Goal: Transaction & Acquisition: Purchase product/service

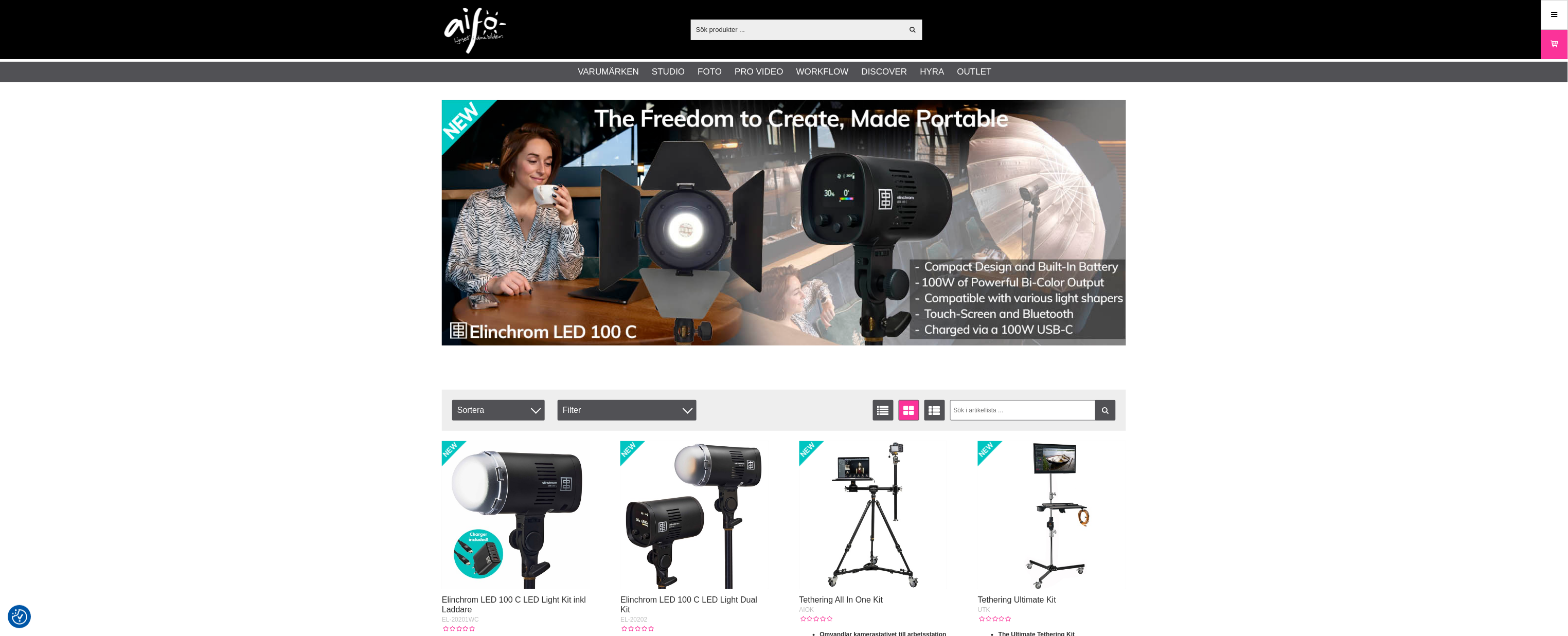
click at [721, 34] on input "text" at bounding box center [797, 29] width 212 height 15
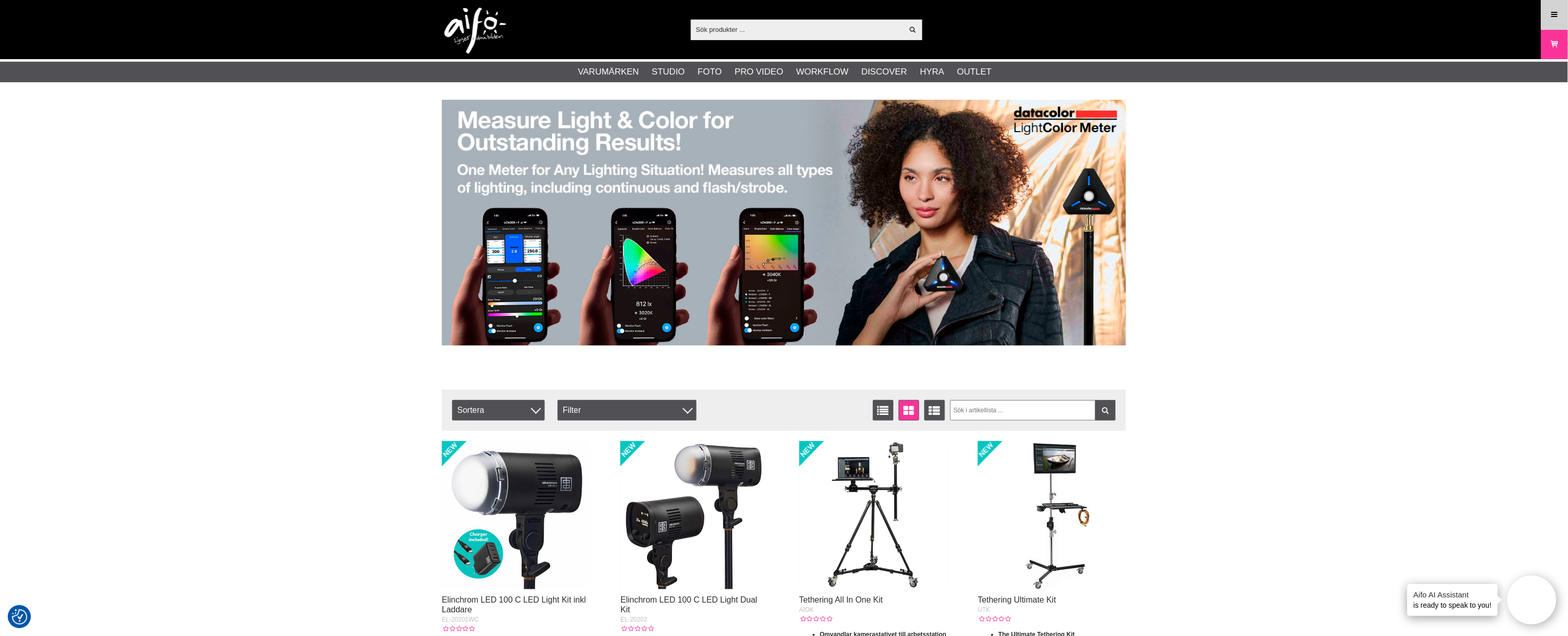
click at [1547, 17] on link "Meny" at bounding box center [1555, 15] width 26 height 24
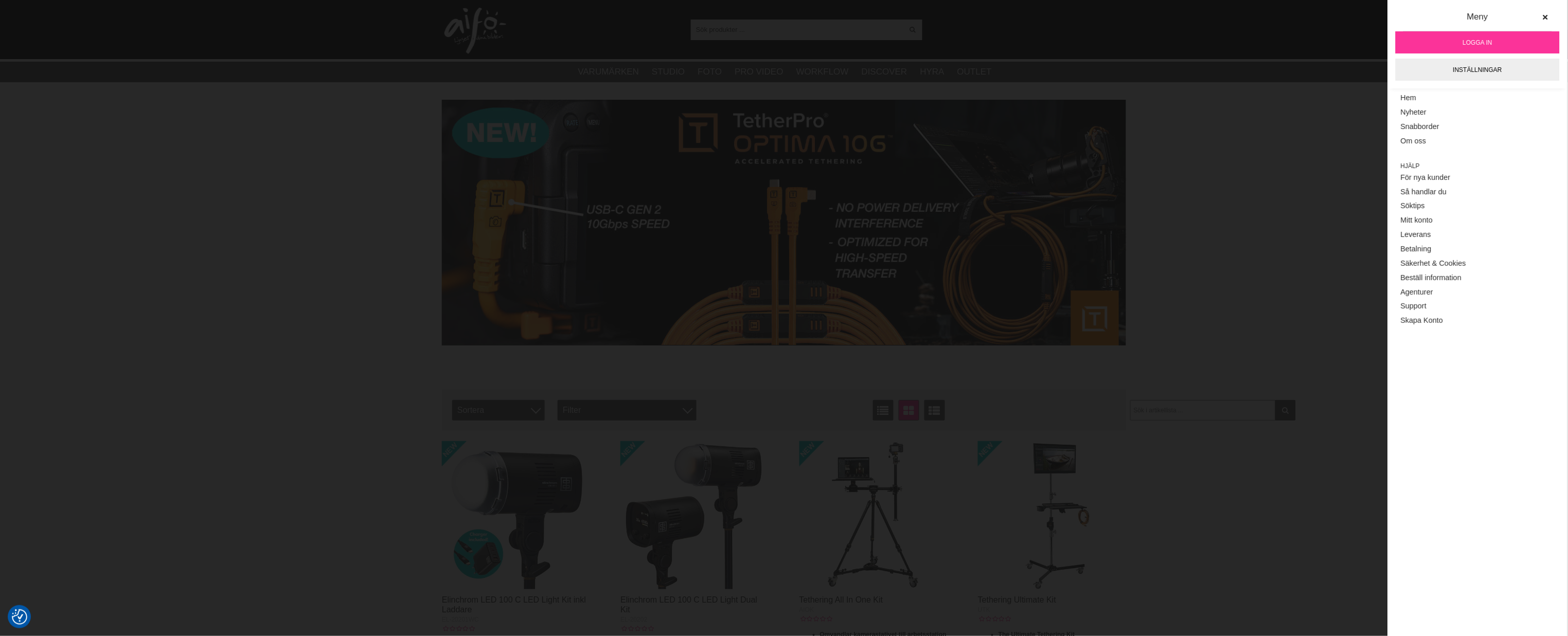
click at [1468, 43] on span "Logga in" at bounding box center [1478, 43] width 29 height 9
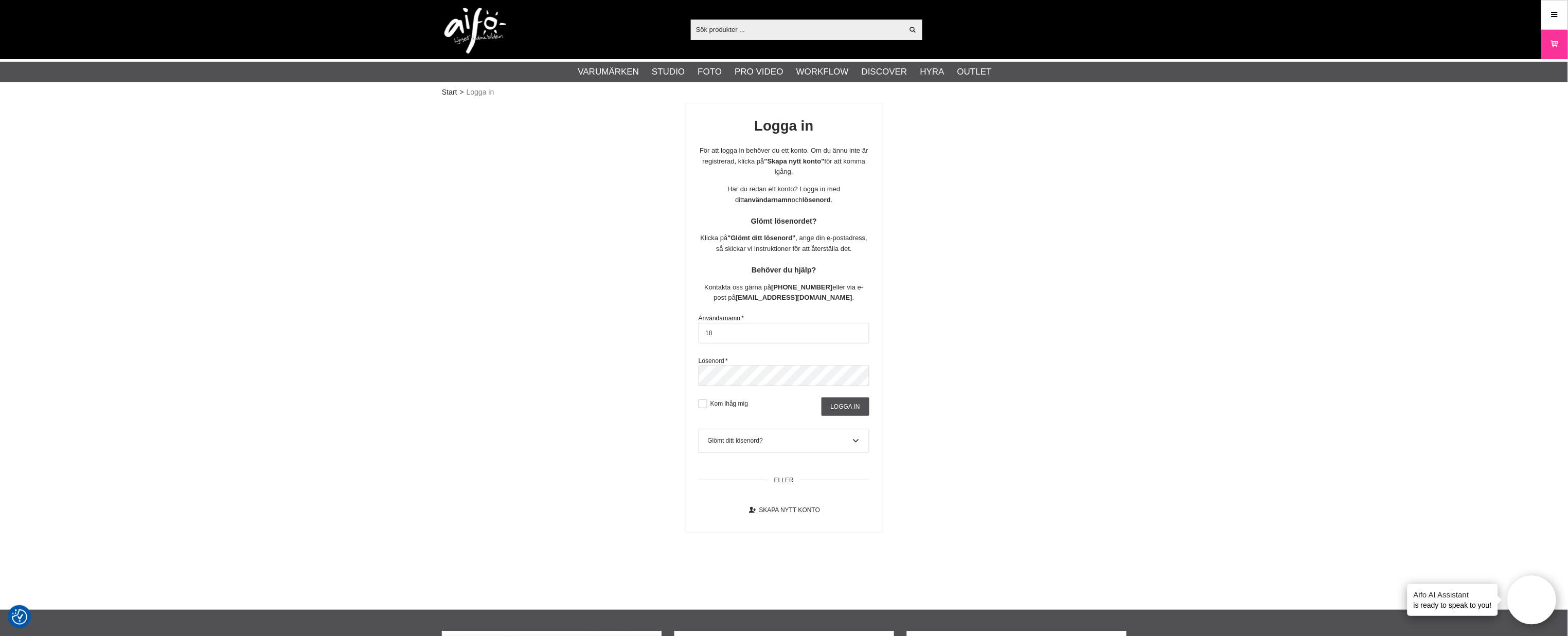
type input "1"
type input "aifo@fotoc.dk"
click at [681, 376] on div "Logga in För att logga in behöver du ett konto. Om du ännu inte är registrerad,…" at bounding box center [784, 318] width 684 height 430
click at [844, 407] on input "Logga in" at bounding box center [845, 407] width 48 height 18
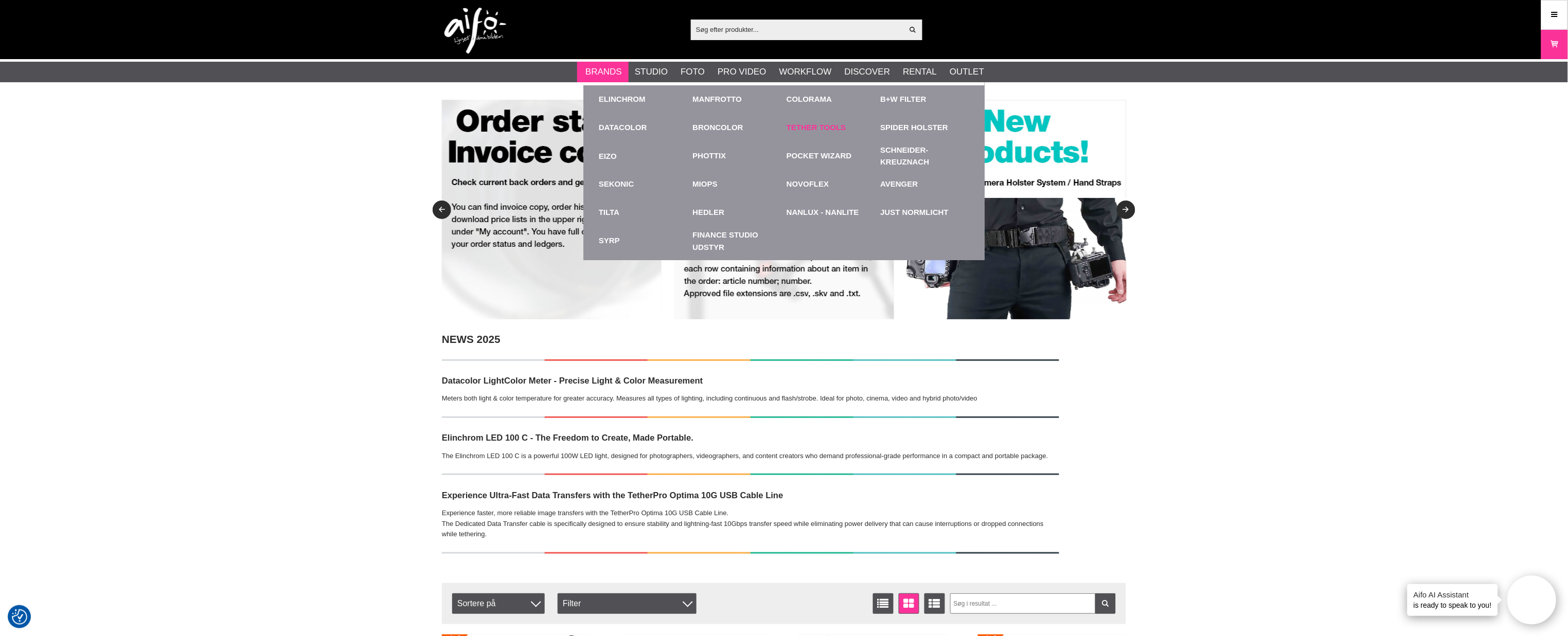
click at [810, 126] on link "Tether Tools" at bounding box center [816, 127] width 60 height 12
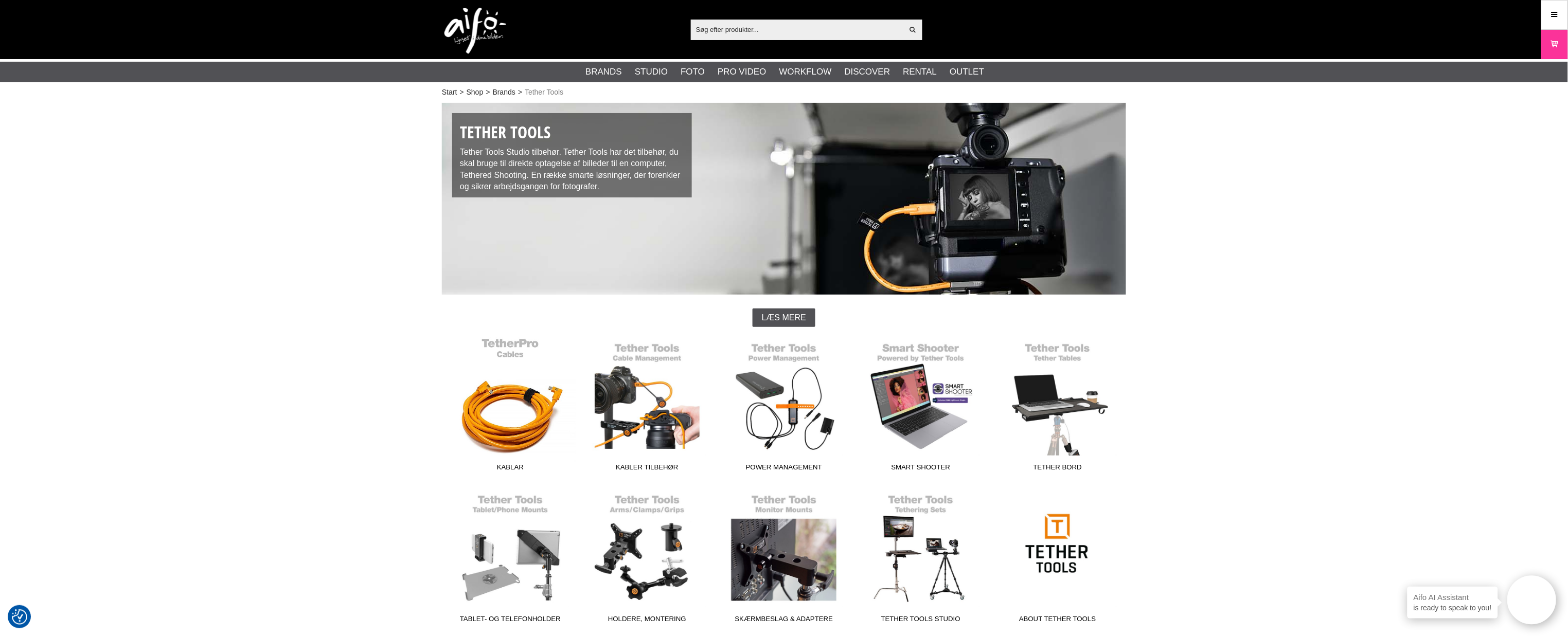
click at [511, 425] on link "Kablar" at bounding box center [510, 407] width 137 height 139
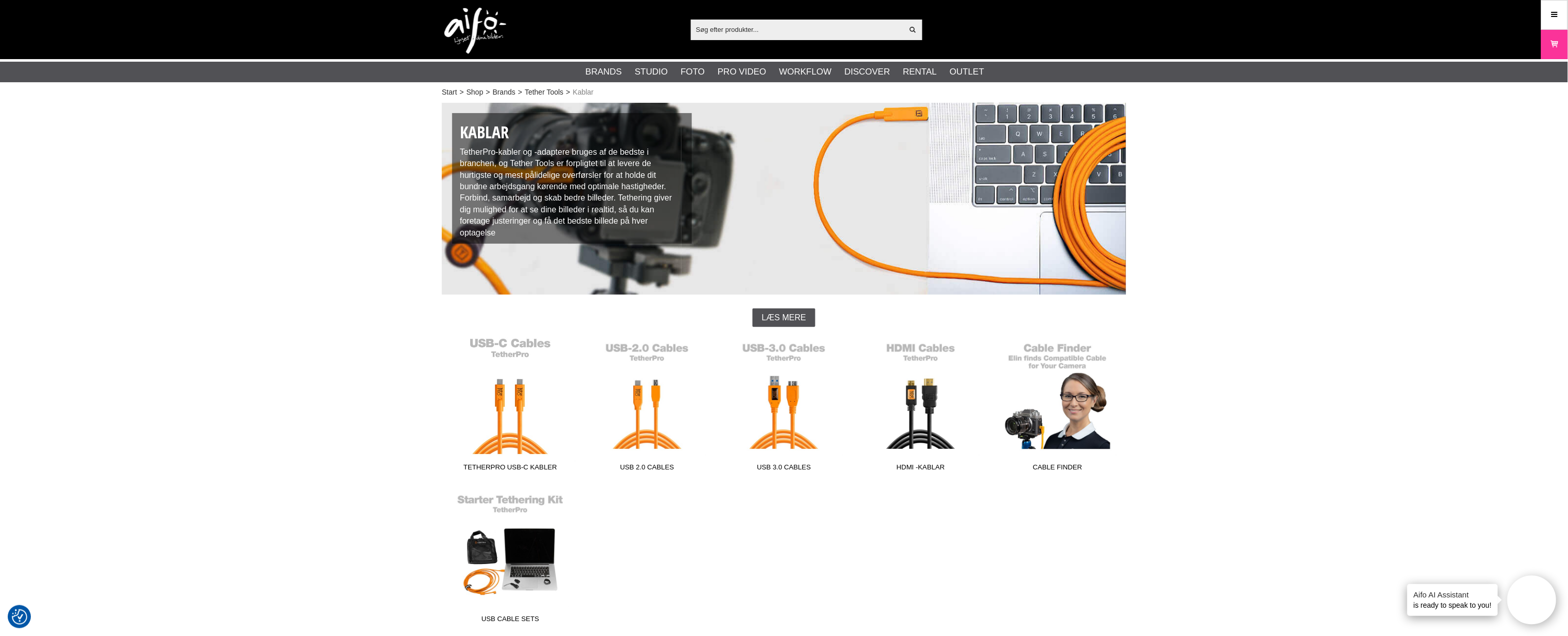
click at [513, 429] on link "TetherPro USB-C Kabler" at bounding box center [510, 407] width 137 height 139
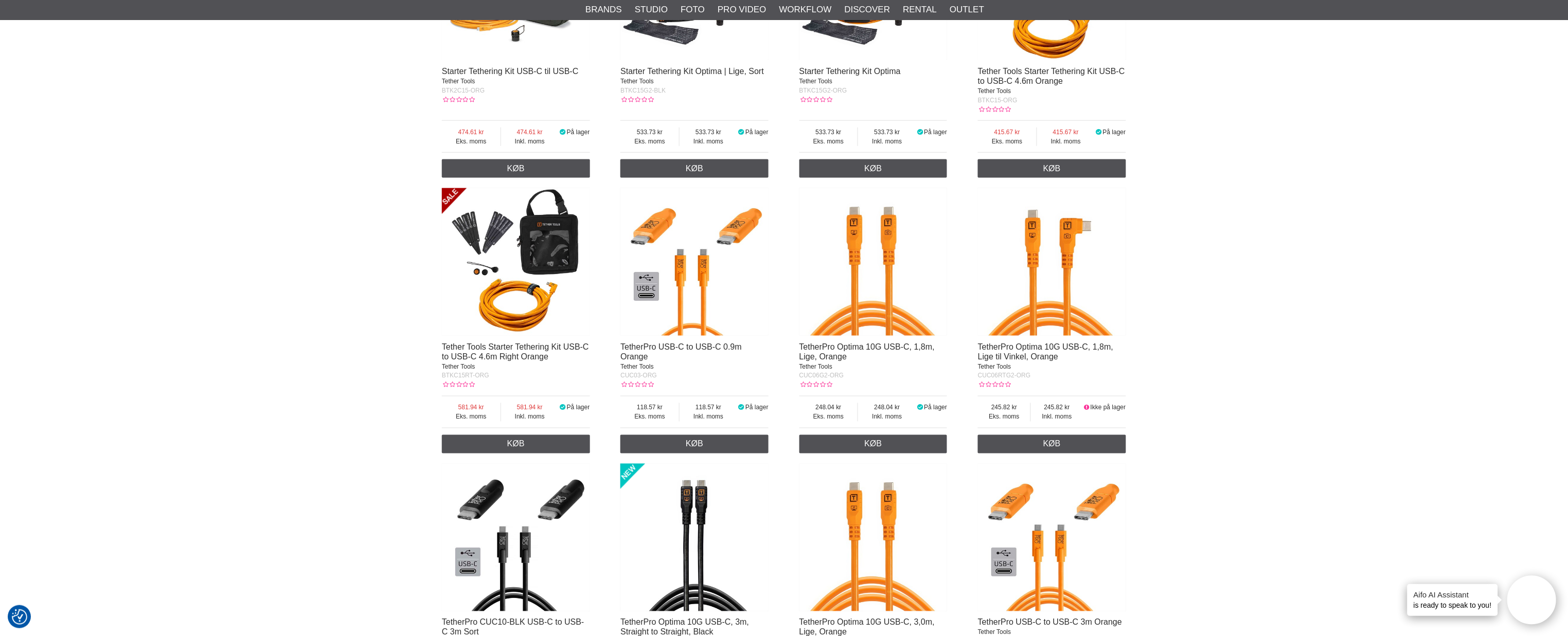
scroll to position [514, 0]
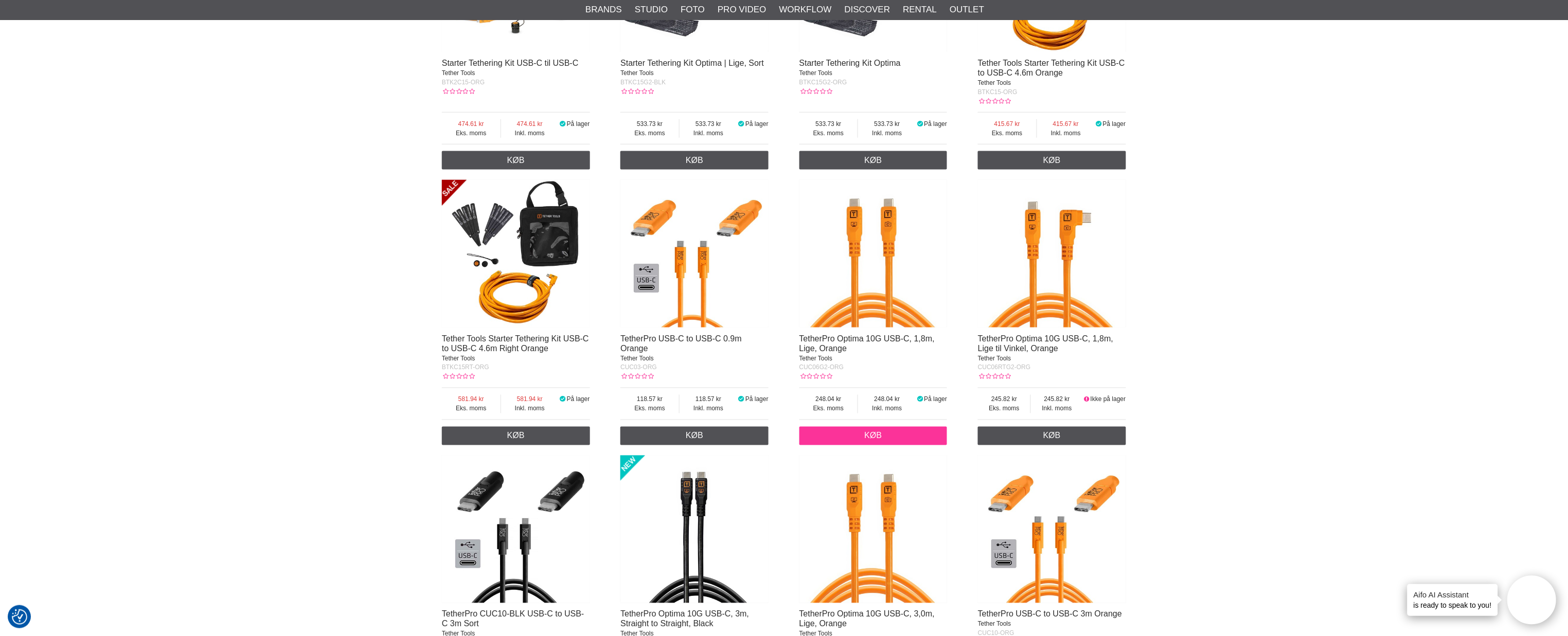
click at [866, 435] on link "Køb" at bounding box center [873, 436] width 148 height 18
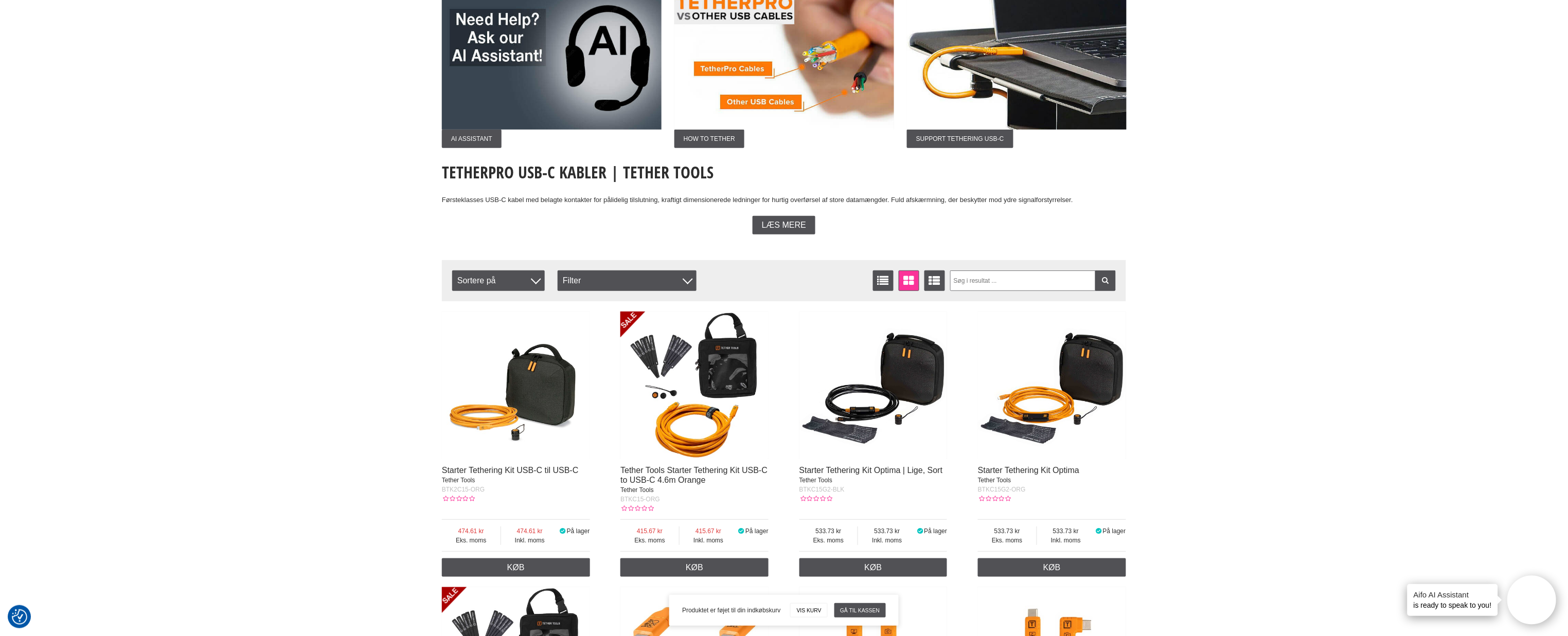
scroll to position [0, 0]
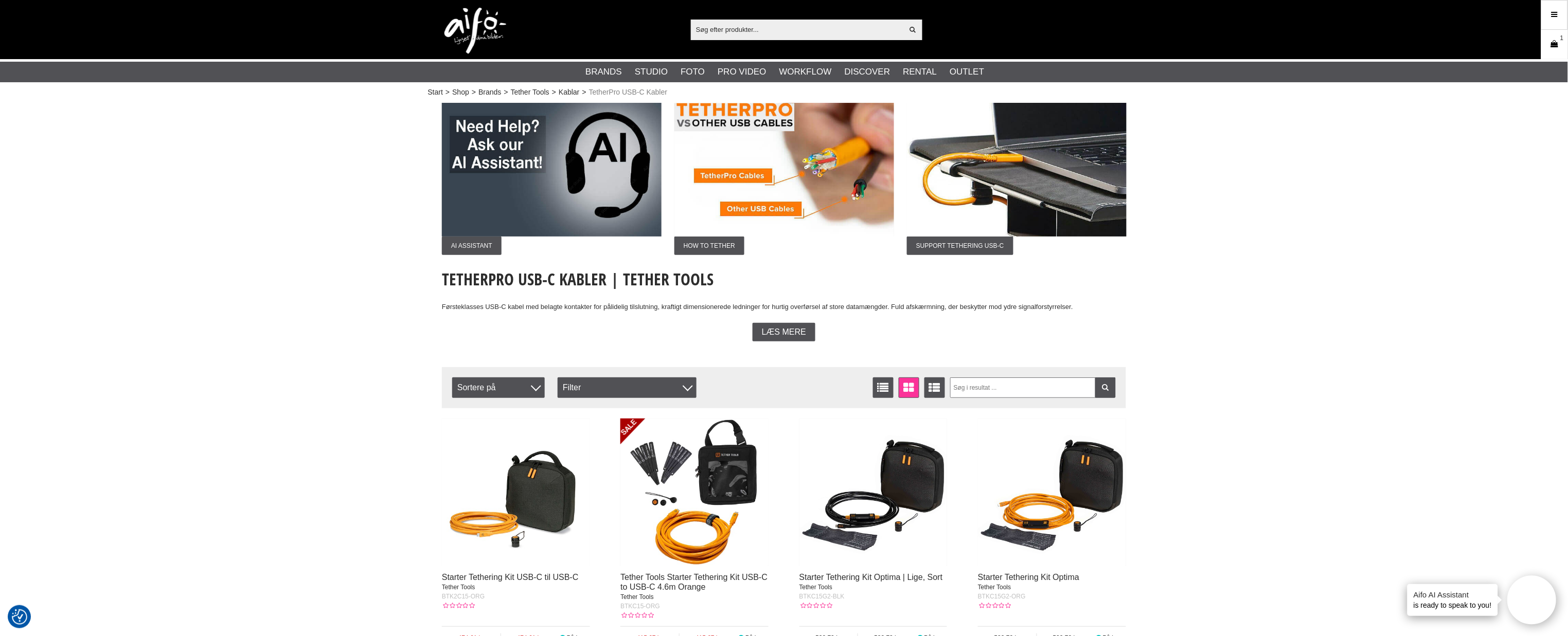
click at [1560, 39] on span "1" at bounding box center [1562, 38] width 4 height 9
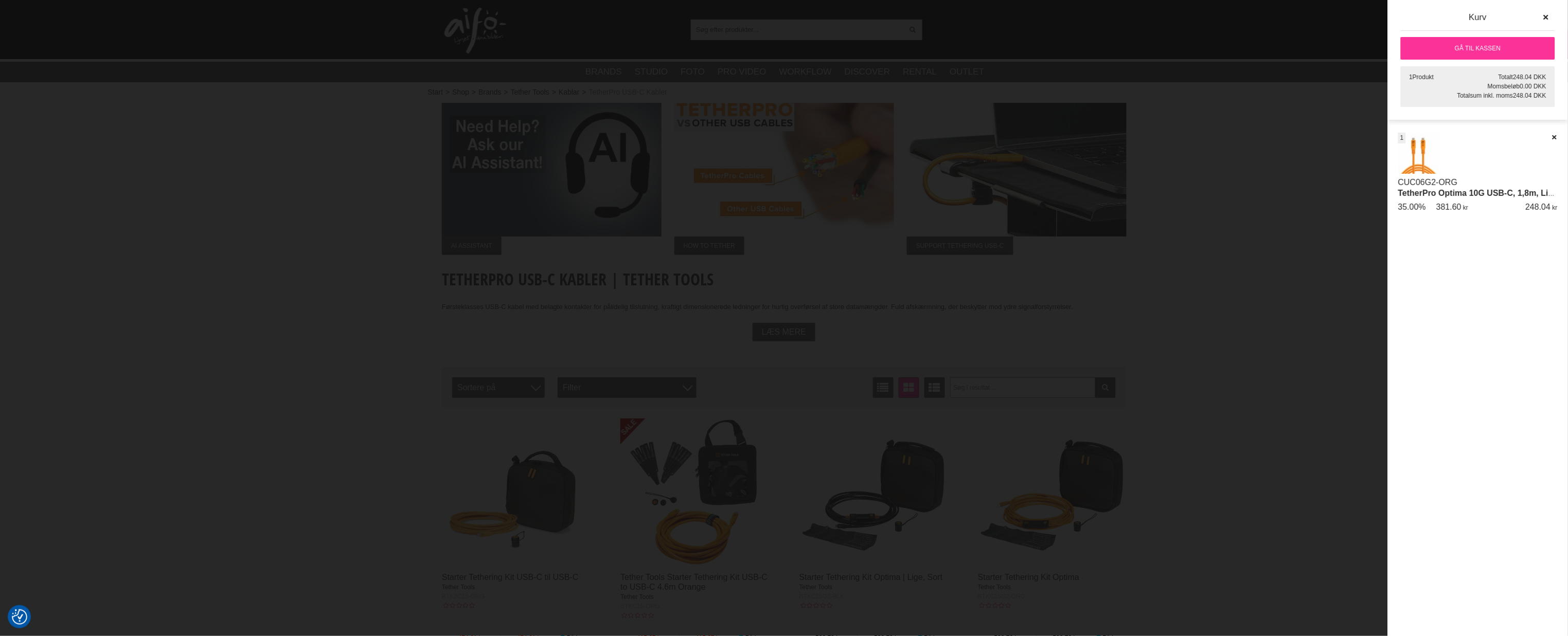
click at [1455, 49] on link "Gå til kassen" at bounding box center [1478, 48] width 155 height 23
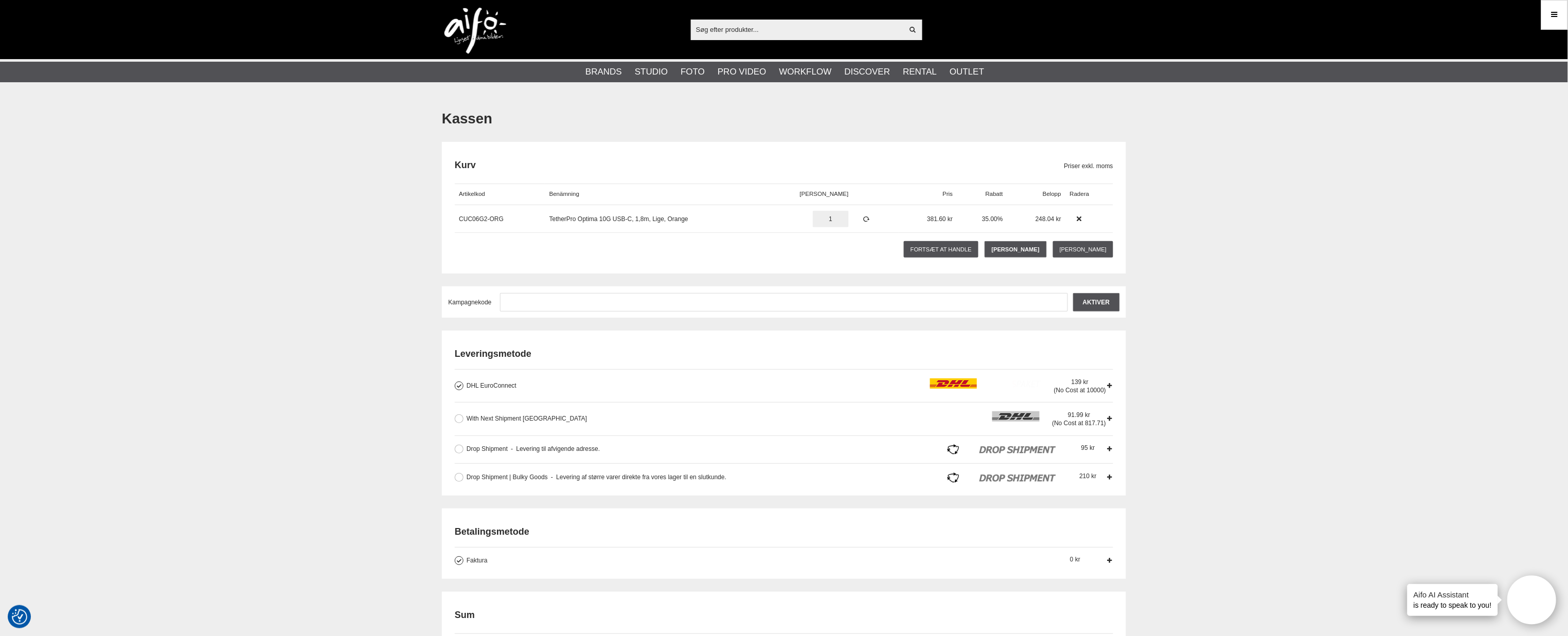
drag, startPoint x: 834, startPoint y: 220, endPoint x: 819, endPoint y: 219, distance: 15.0
click at [819, 219] on input "1" at bounding box center [830, 219] width 36 height 16
click at [828, 221] on input "1" at bounding box center [830, 219] width 36 height 16
click at [464, 414] on label "With Next Shipment Denmark Vi vil inkludere dine varer i vores næste almindelig…" at bounding box center [785, 416] width 643 height 10
click at [0, 0] on input "With Next Shipment Denmark Vi vil inkludere dine varer i vores næste almindelig…" at bounding box center [0, 0] width 0 height 0
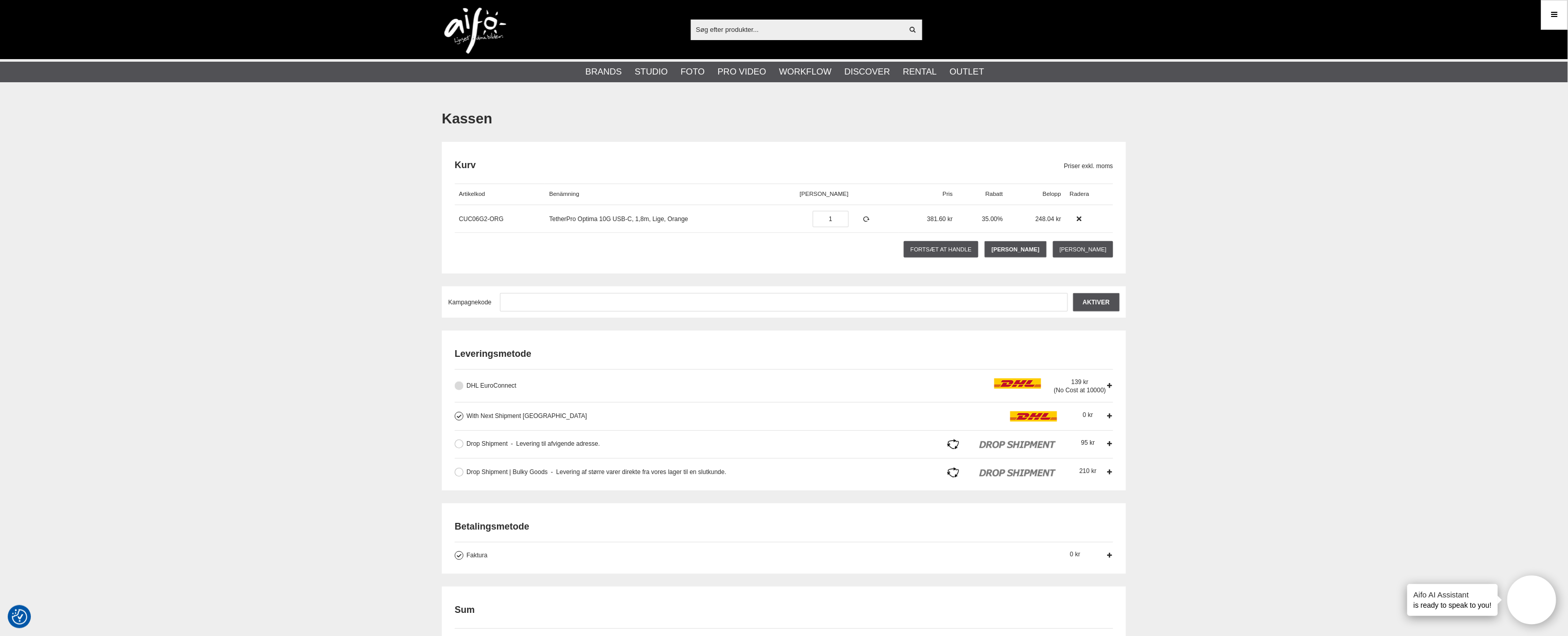
click at [460, 386] on button at bounding box center [459, 386] width 9 height 9
click at [459, 417] on button at bounding box center [459, 416] width 9 height 9
click at [458, 386] on button at bounding box center [459, 386] width 9 height 9
click at [458, 414] on button at bounding box center [459, 416] width 9 height 9
click at [461, 386] on button at bounding box center [459, 386] width 9 height 9
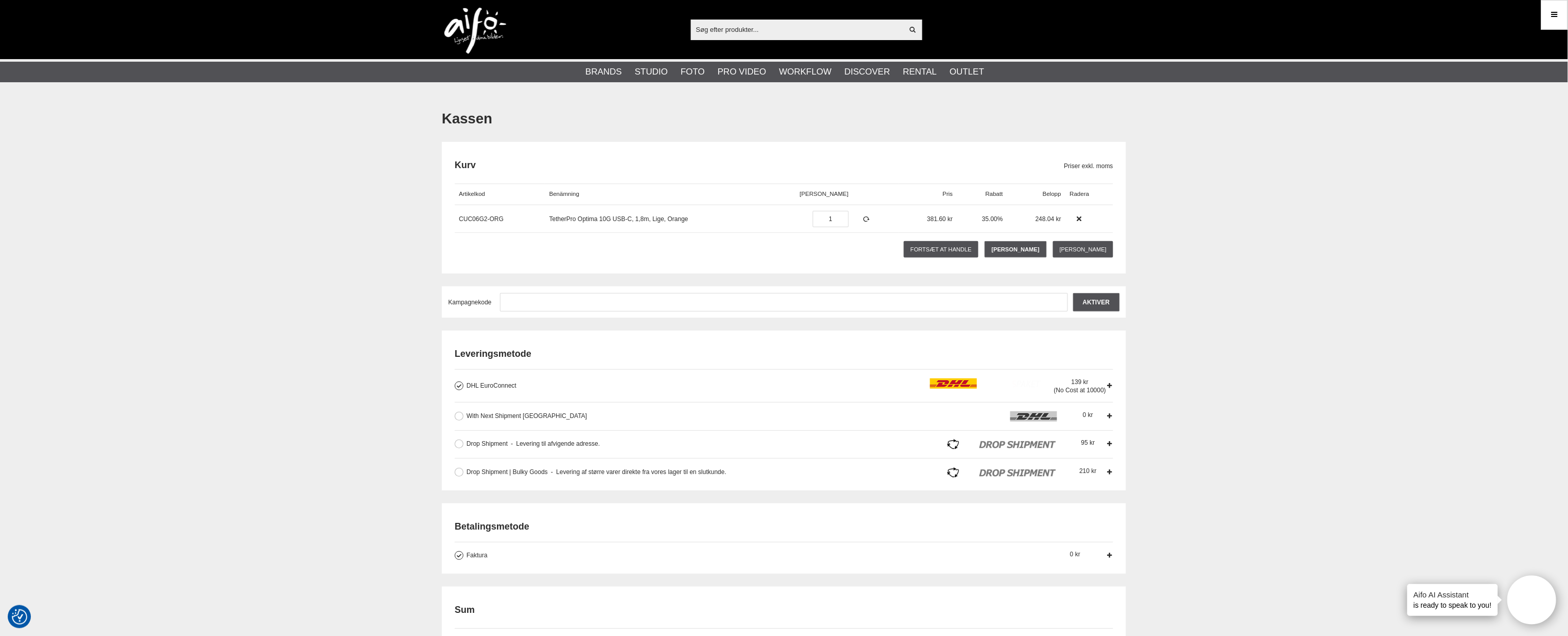
type input "5"
click at [862, 219] on icon at bounding box center [866, 219] width 9 height 7
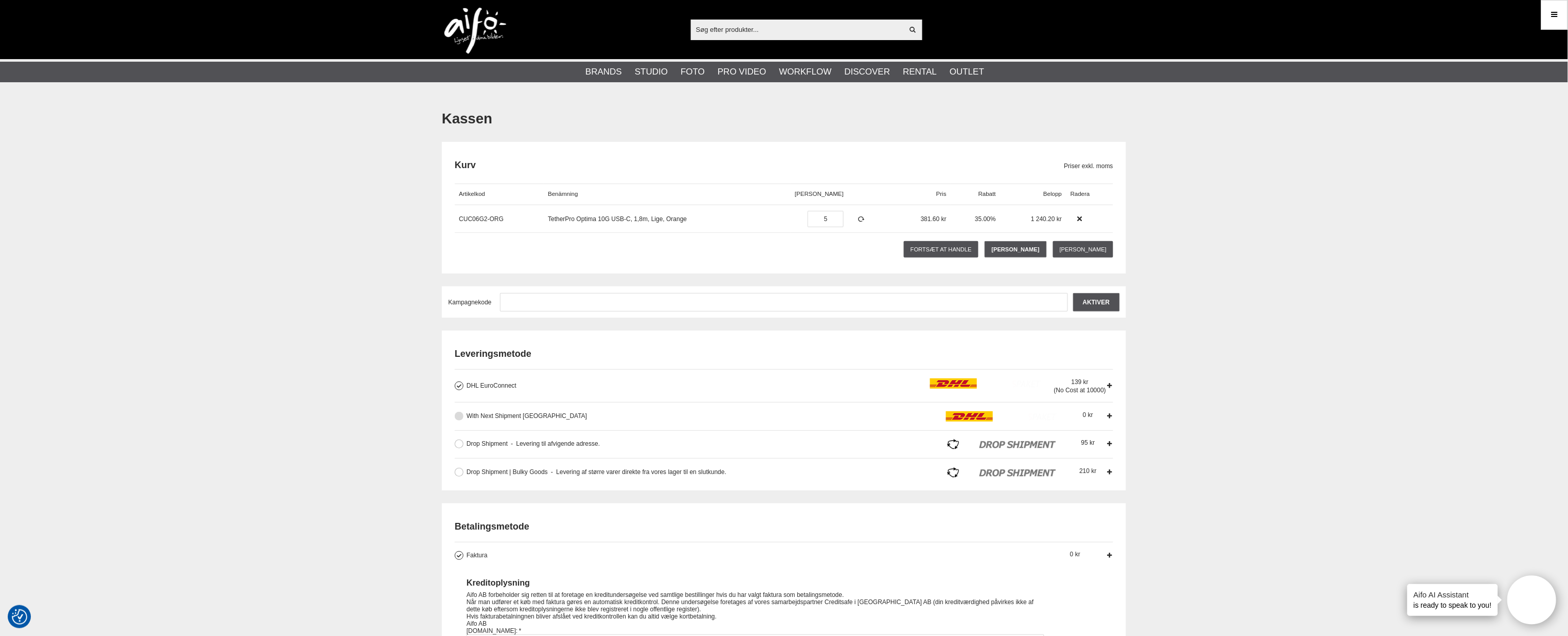
click at [460, 417] on button at bounding box center [459, 416] width 9 height 9
click at [458, 387] on button at bounding box center [459, 386] width 9 height 9
click at [1109, 417] on icon at bounding box center [1110, 416] width 7 height 7
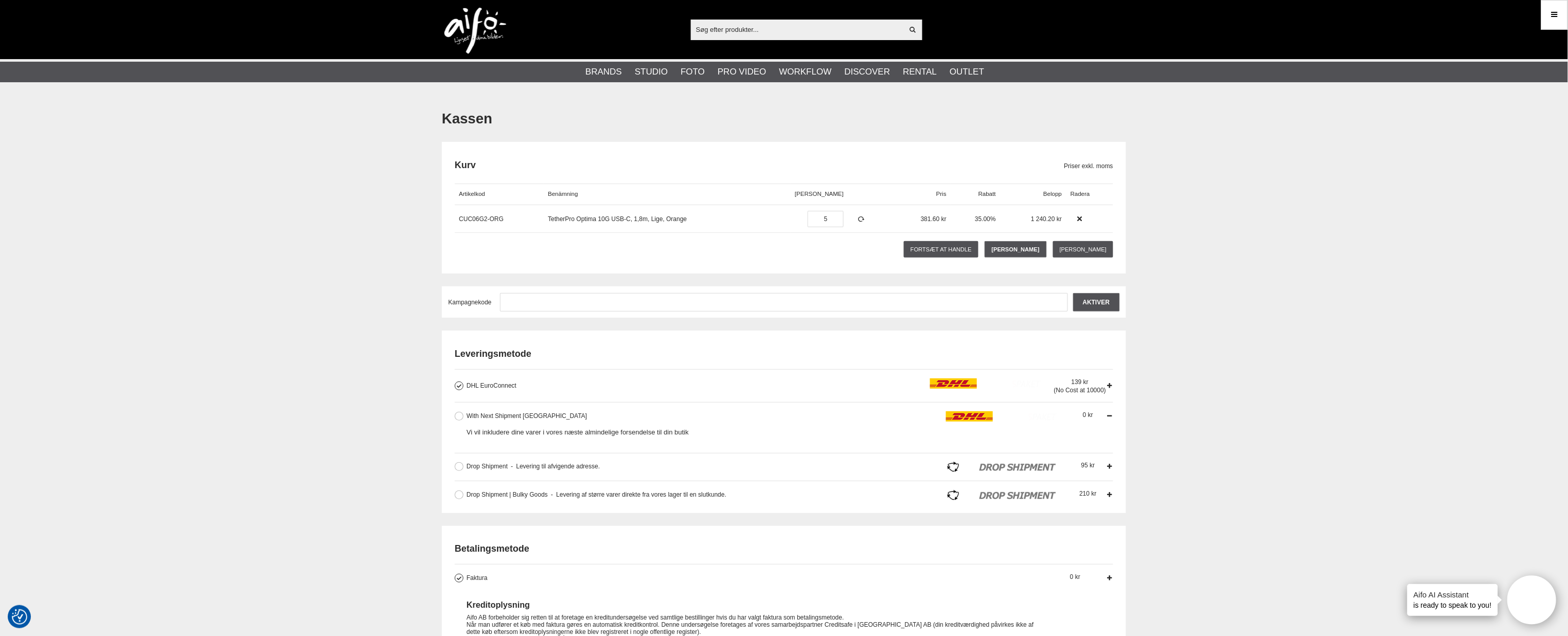
click at [1107, 414] on icon at bounding box center [1110, 416] width 7 height 7
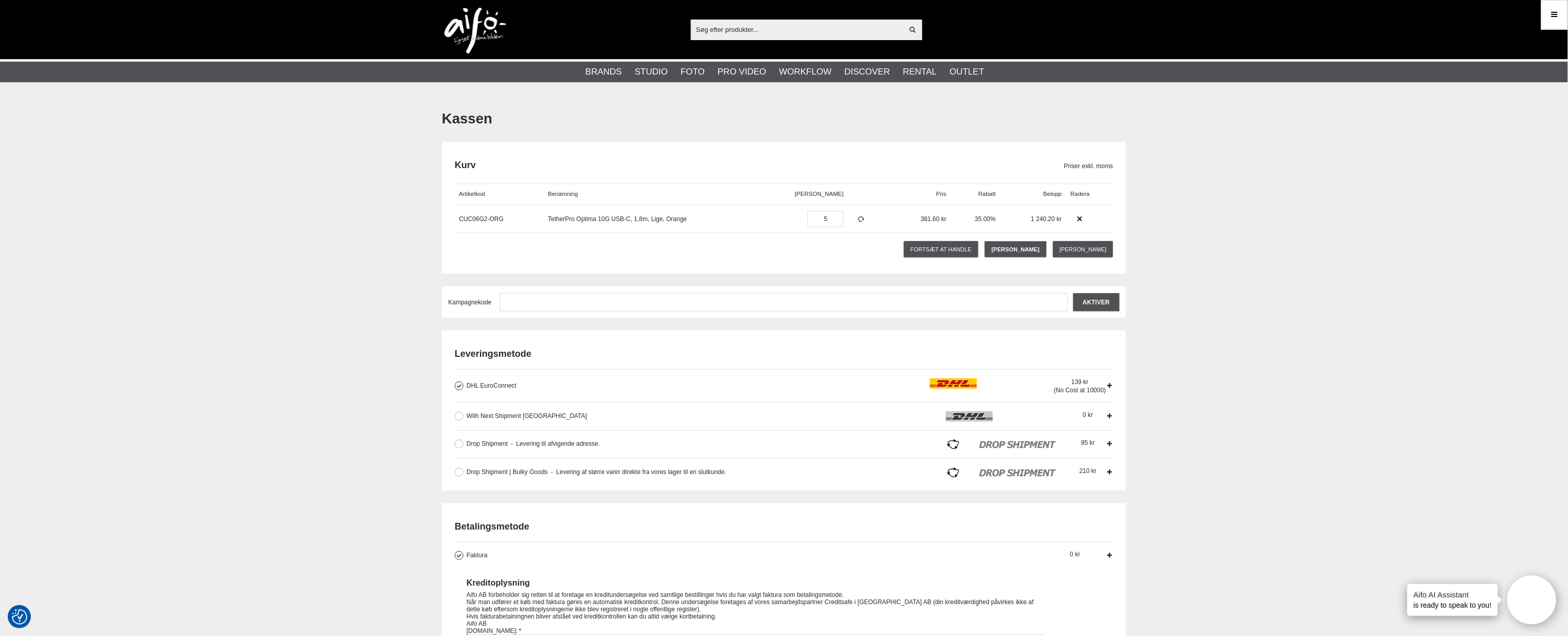
click at [1111, 384] on icon at bounding box center [1110, 386] width 7 height 7
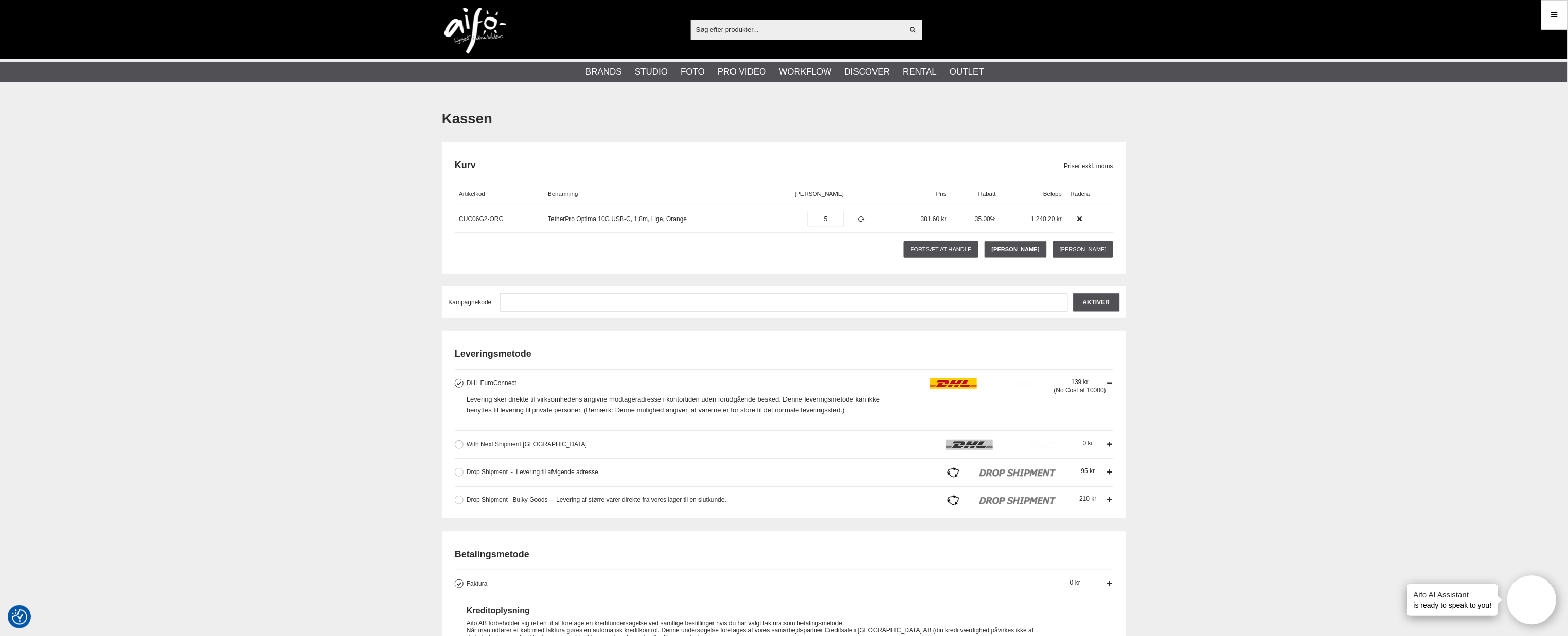
click at [1111, 384] on icon at bounding box center [1110, 383] width 7 height 7
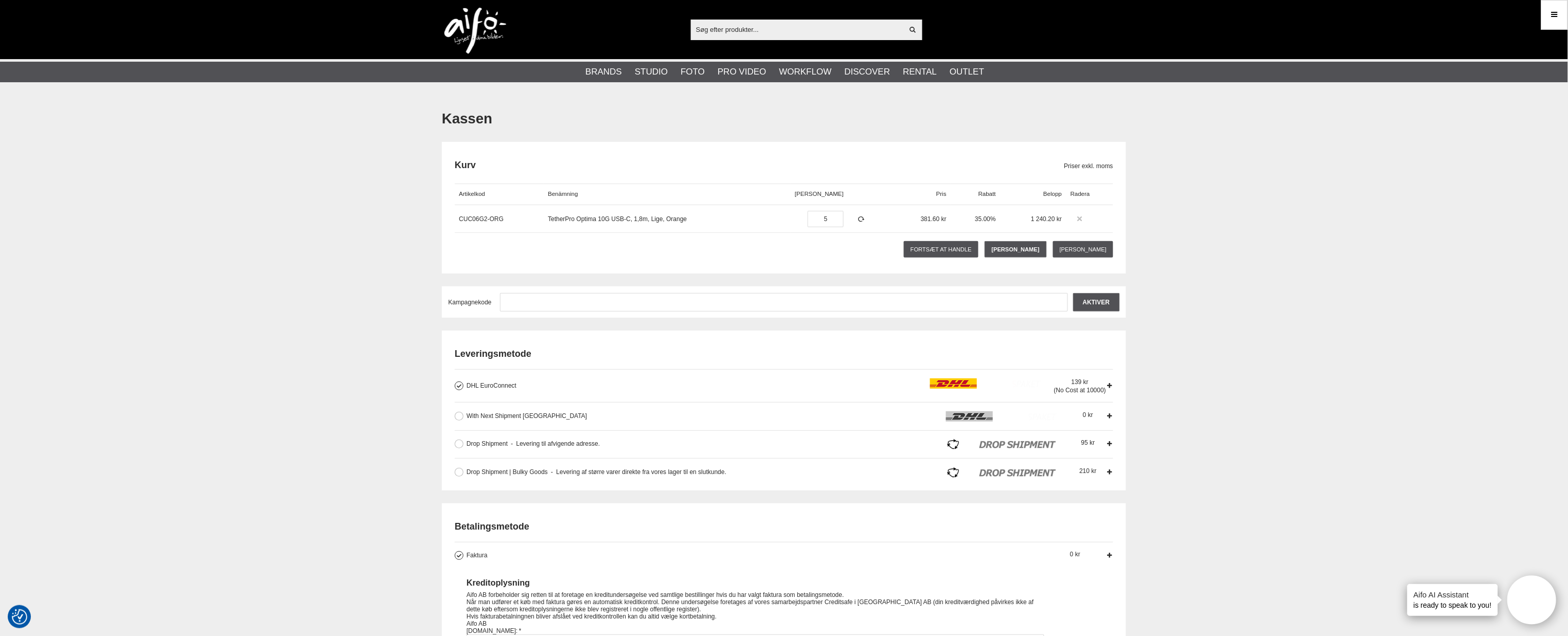
click at [1078, 220] on icon at bounding box center [1080, 219] width 7 height 7
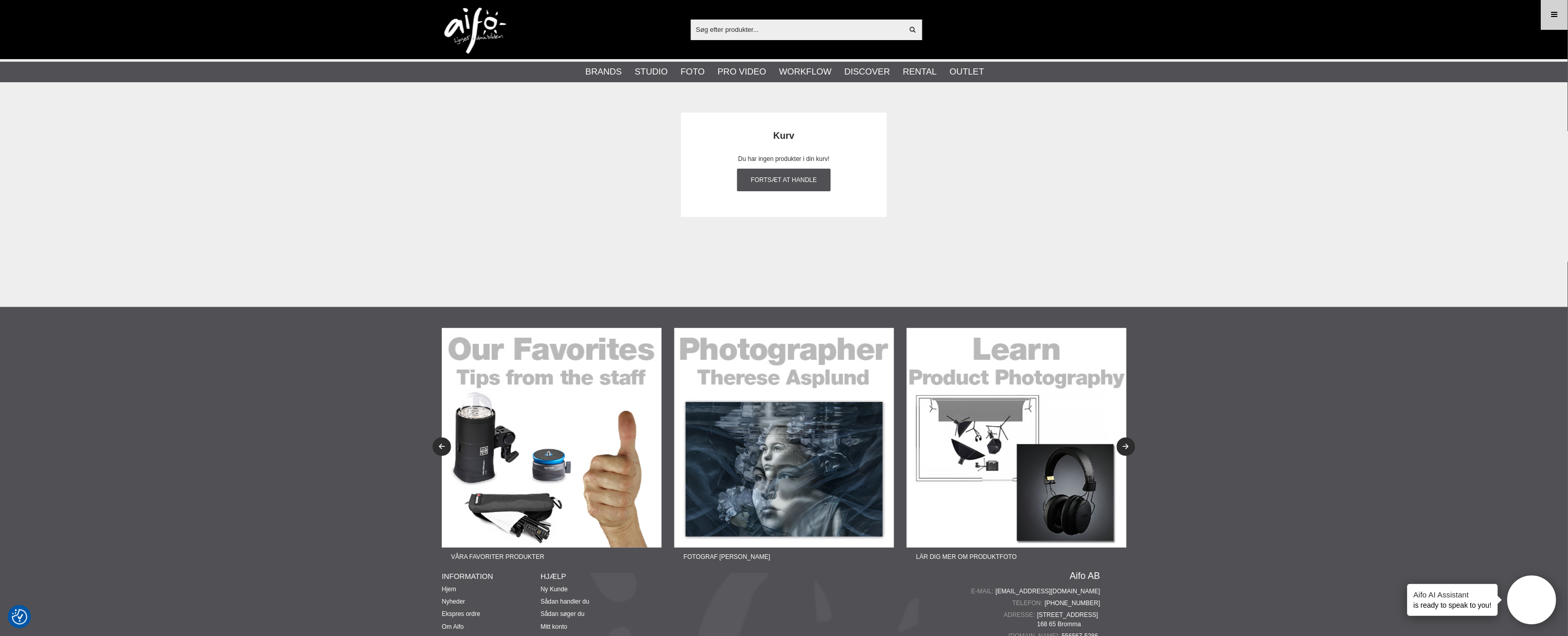
click at [1551, 19] on icon at bounding box center [1554, 15] width 9 height 12
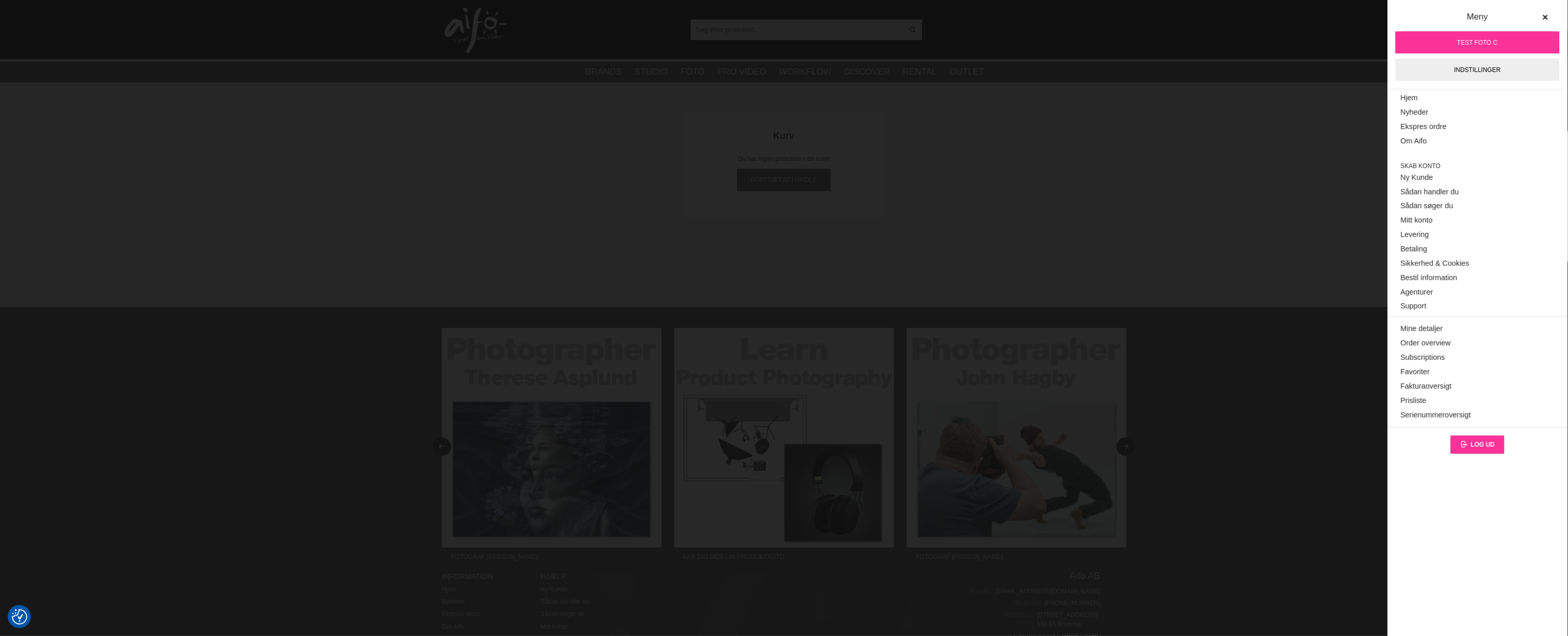
click at [1477, 438] on link "Log ud" at bounding box center [1478, 445] width 55 height 18
click at [1482, 446] on span "Log ud" at bounding box center [1483, 445] width 24 height 7
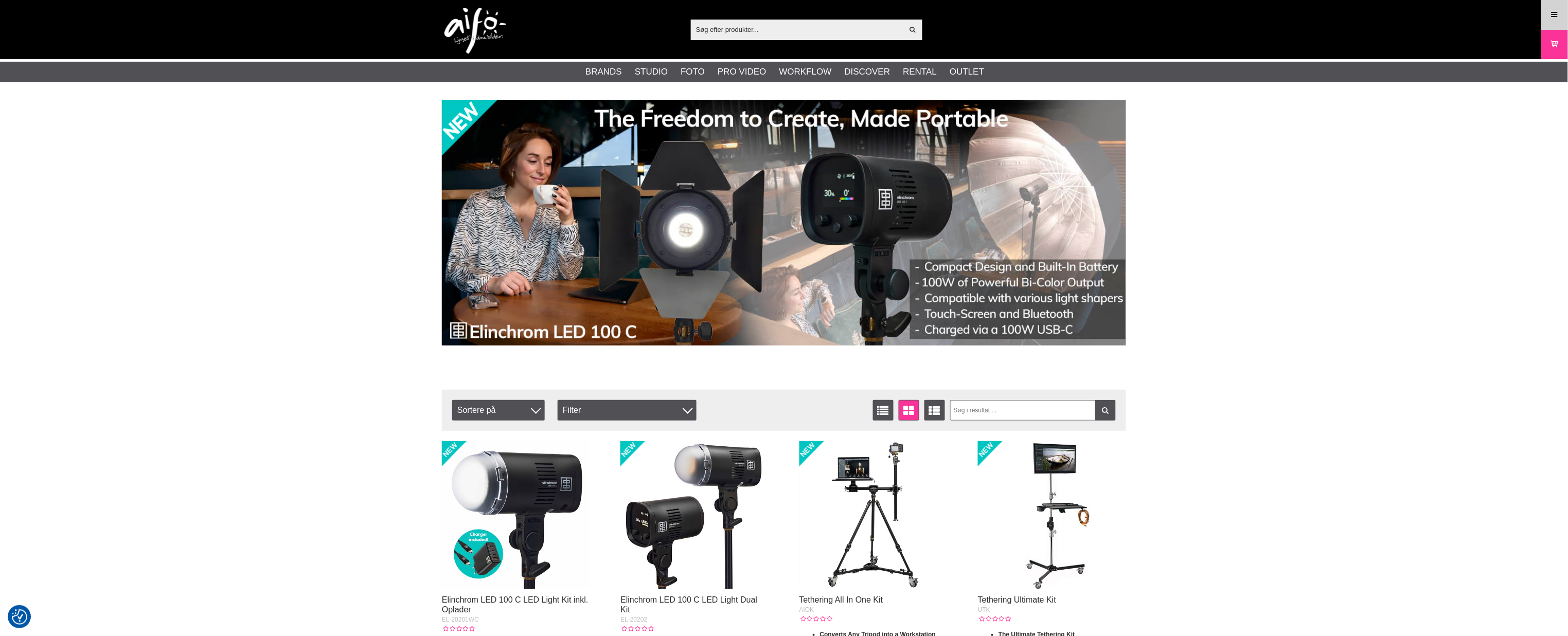
click at [1549, 15] on link "Meny" at bounding box center [1555, 15] width 26 height 24
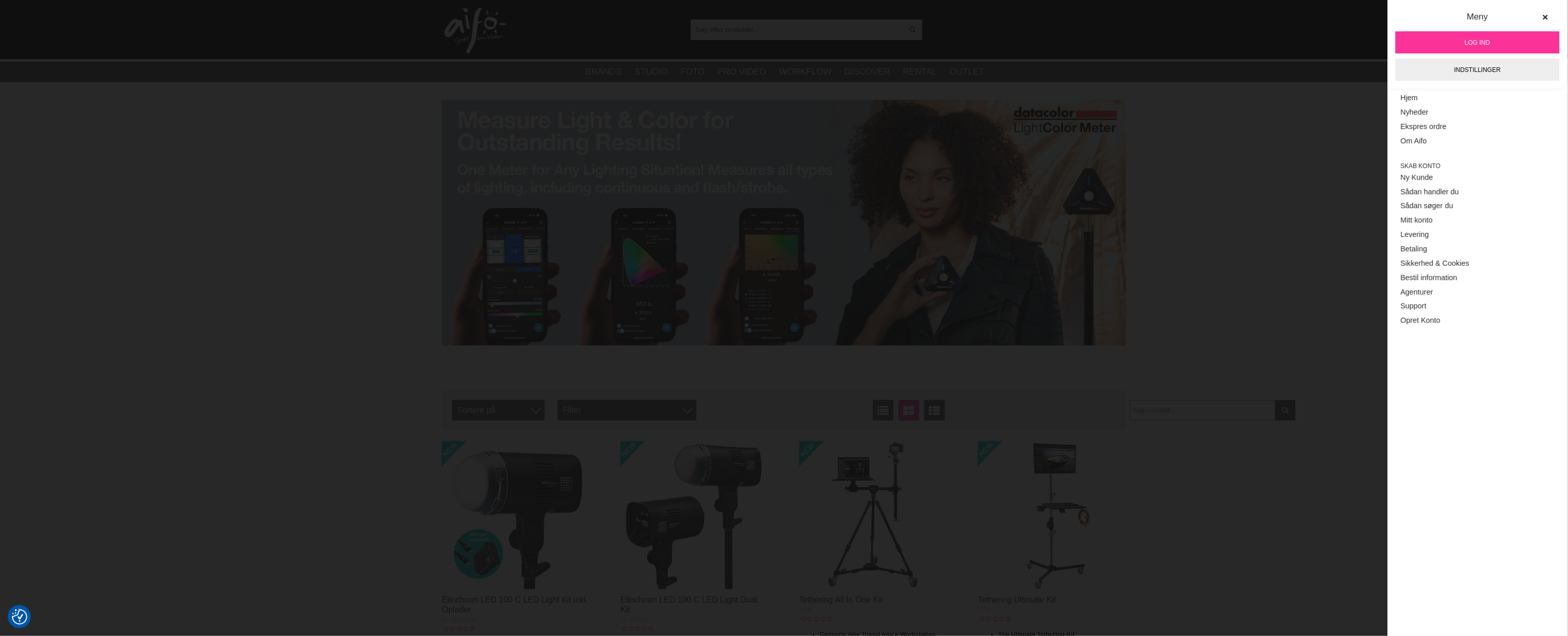
click at [1465, 43] on span "Log ind" at bounding box center [1477, 43] width 25 height 9
